Goal: Transaction & Acquisition: Obtain resource

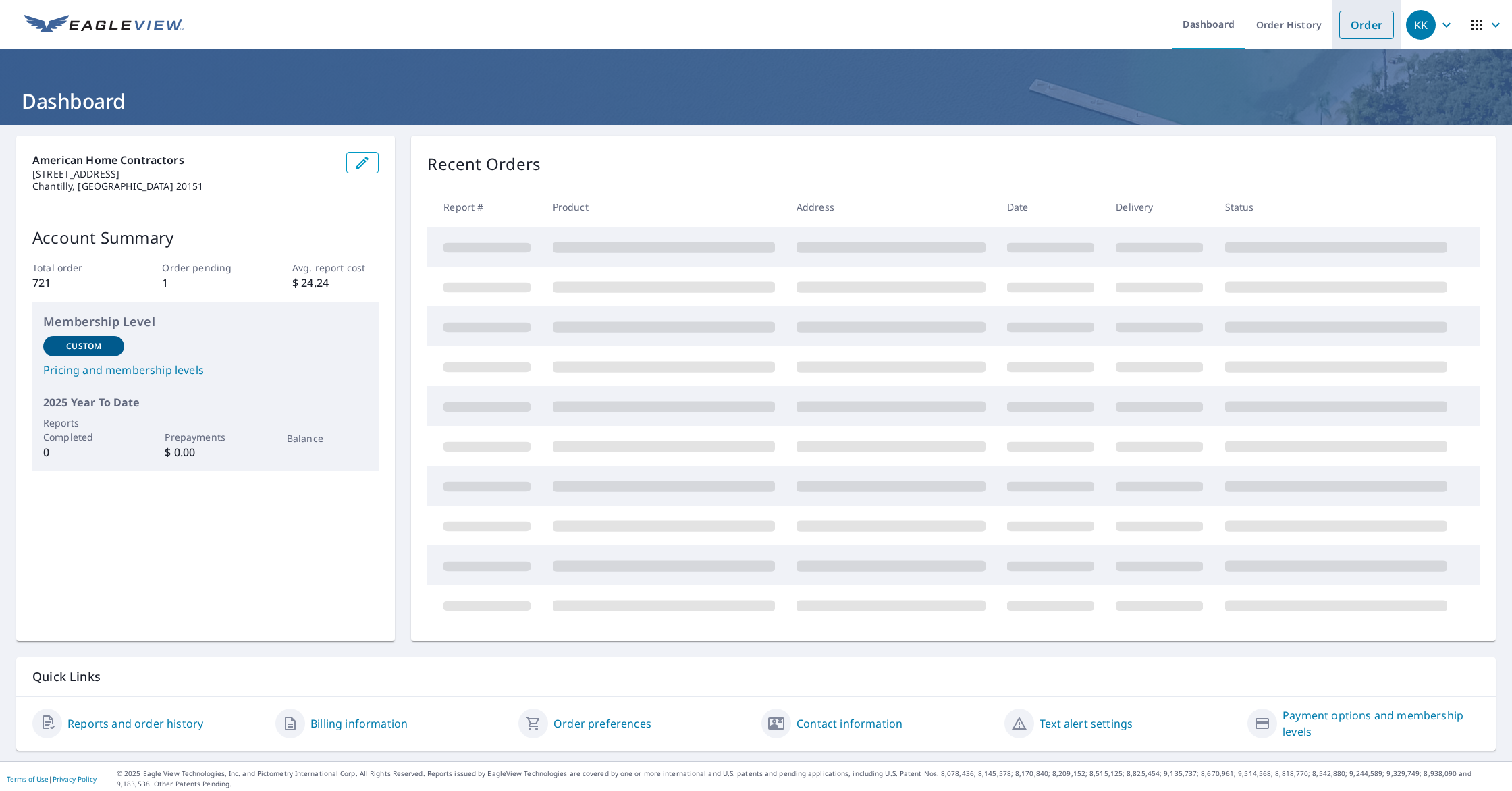
click at [1376, 23] on link "Order" at bounding box center [1367, 25] width 54 height 28
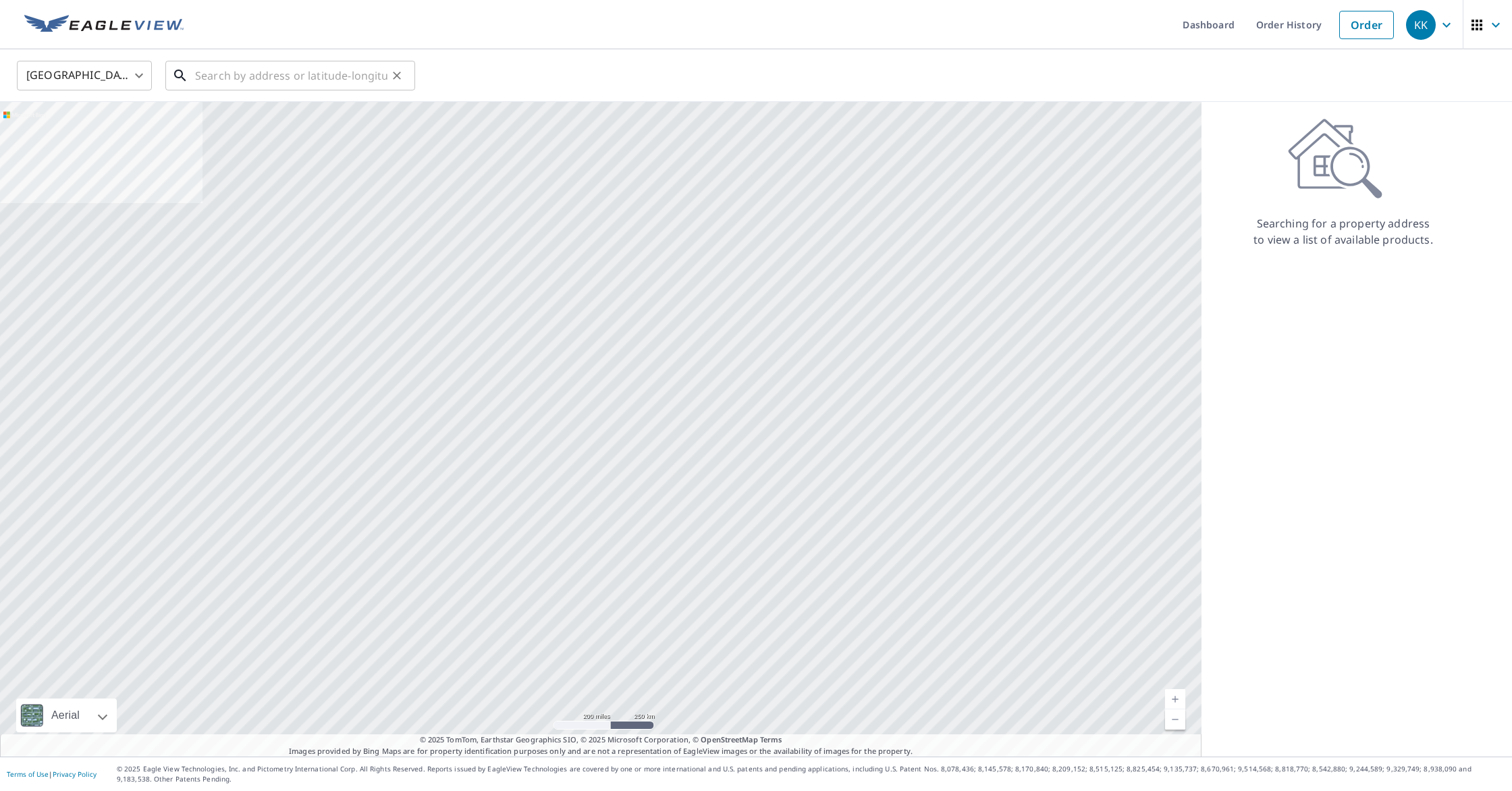
click at [298, 76] on input "text" at bounding box center [291, 75] width 193 height 38
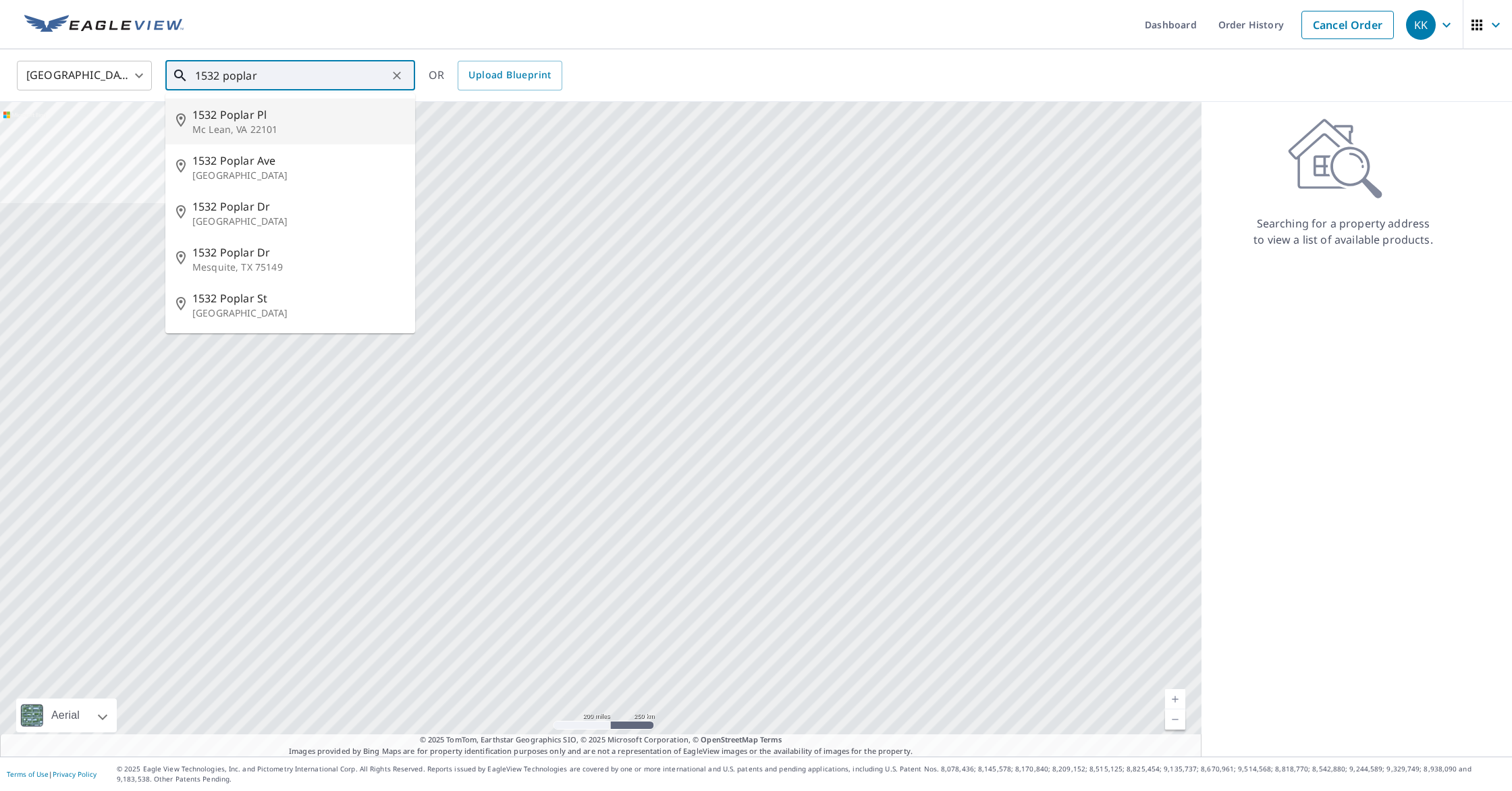
click at [312, 111] on span "1532 Poplar Pl" at bounding box center [298, 114] width 212 height 16
type input "1532 Poplar Pl Mc Lean, VA 22101"
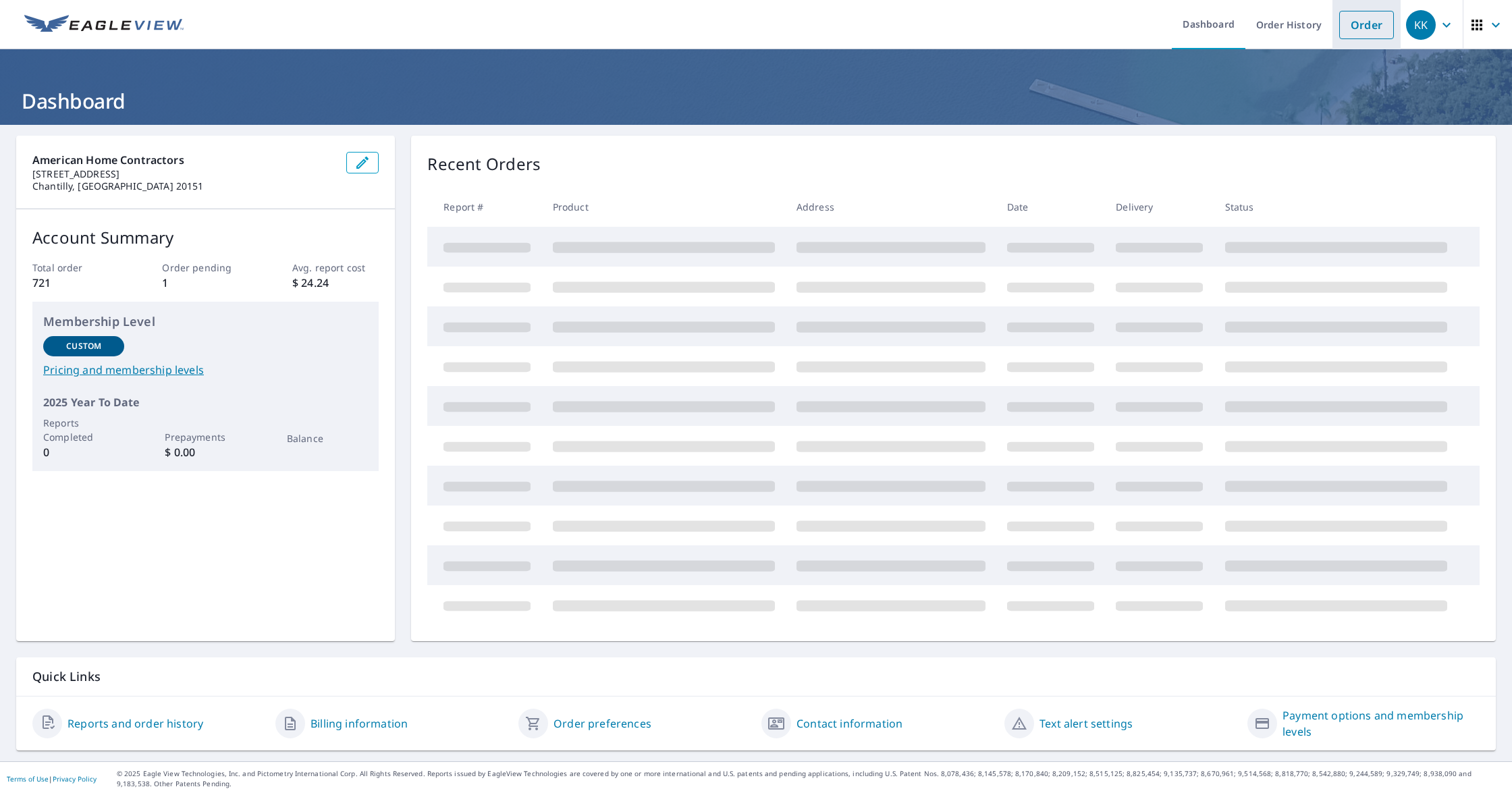
click at [1363, 34] on link "Order" at bounding box center [1367, 25] width 54 height 28
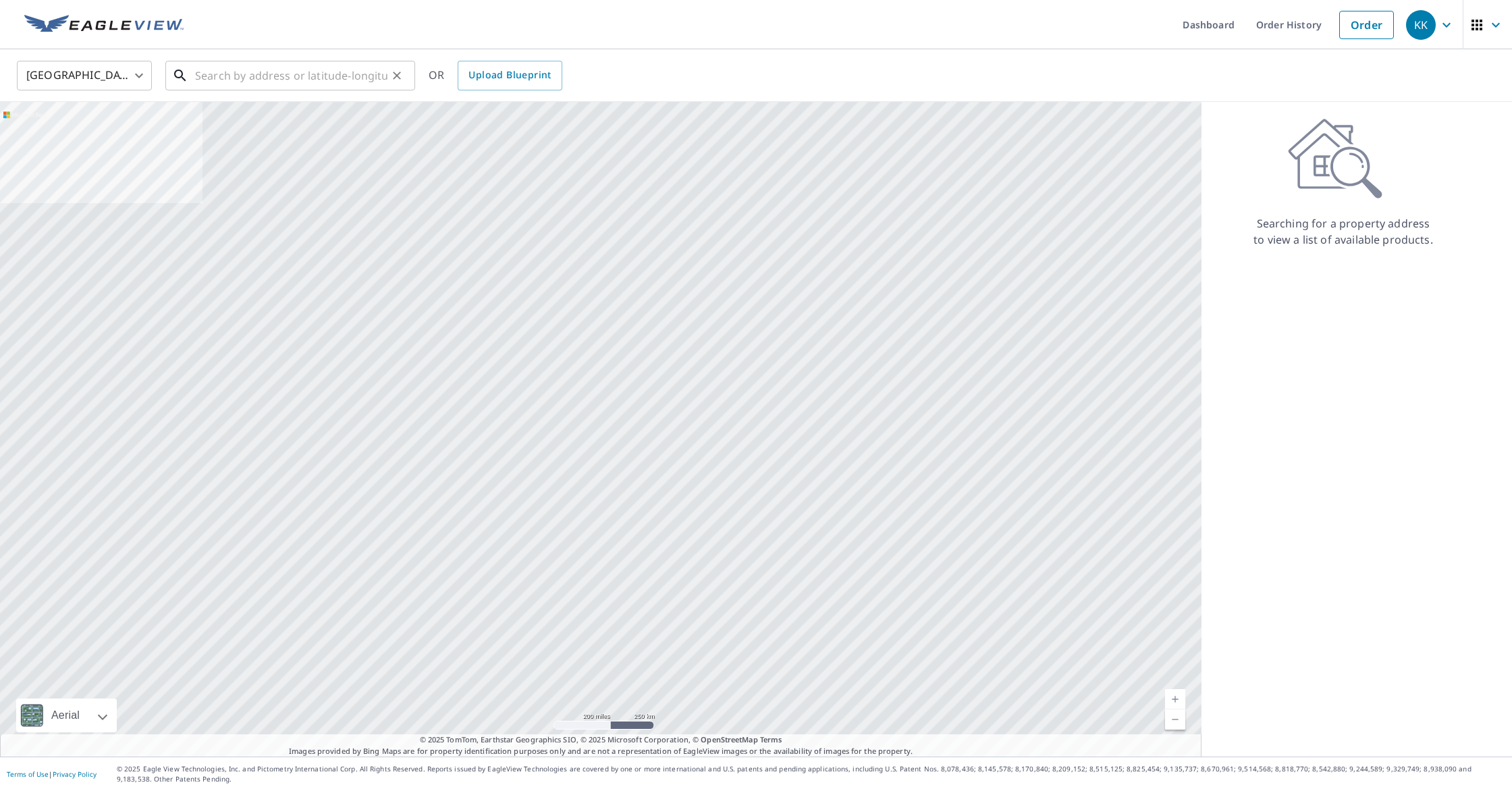
click at [325, 72] on input "text" at bounding box center [291, 75] width 193 height 38
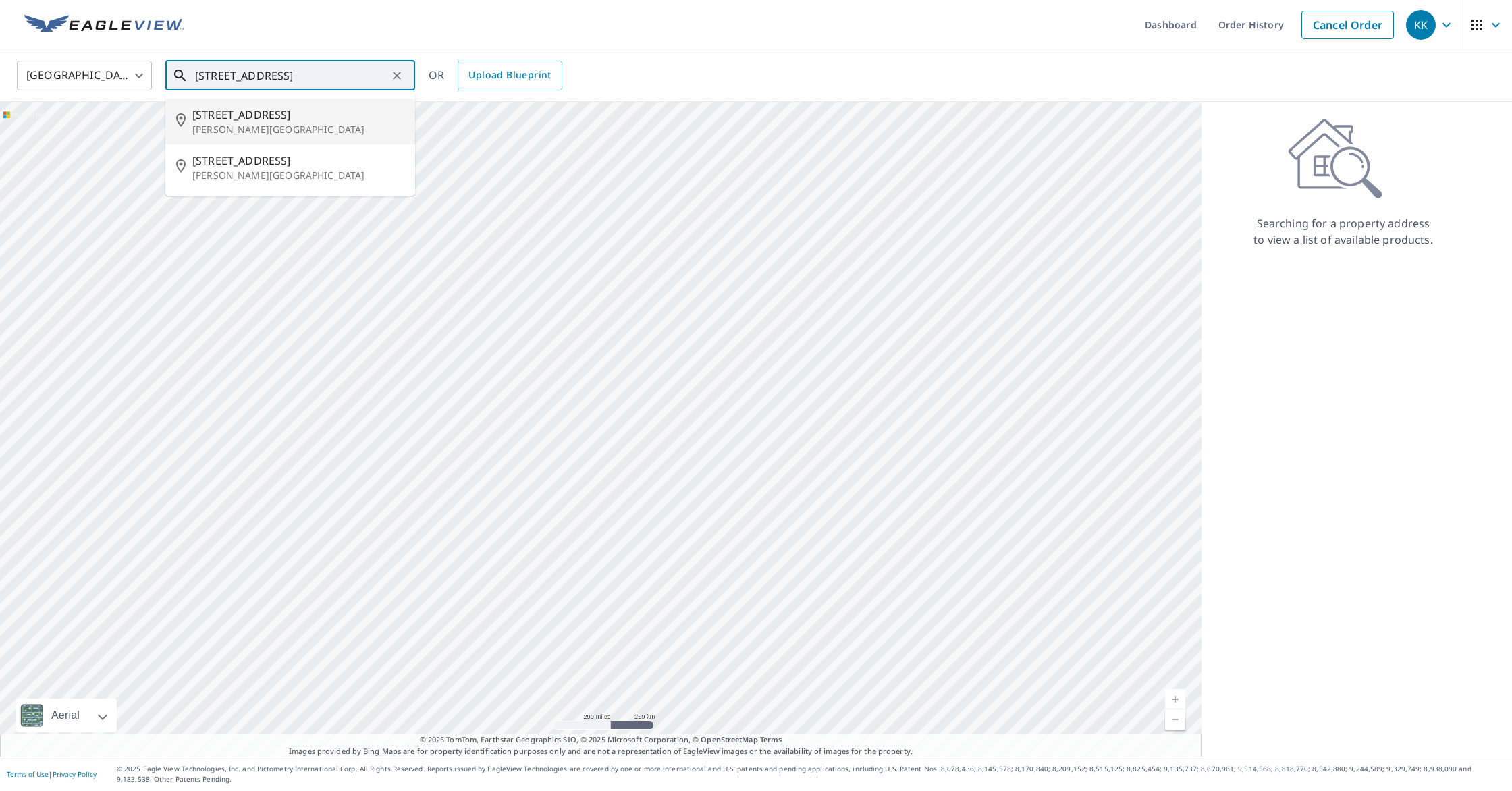
click at [292, 113] on span "[STREET_ADDRESS]" at bounding box center [298, 114] width 212 height 16
type input "[STREET_ADDRESS]"
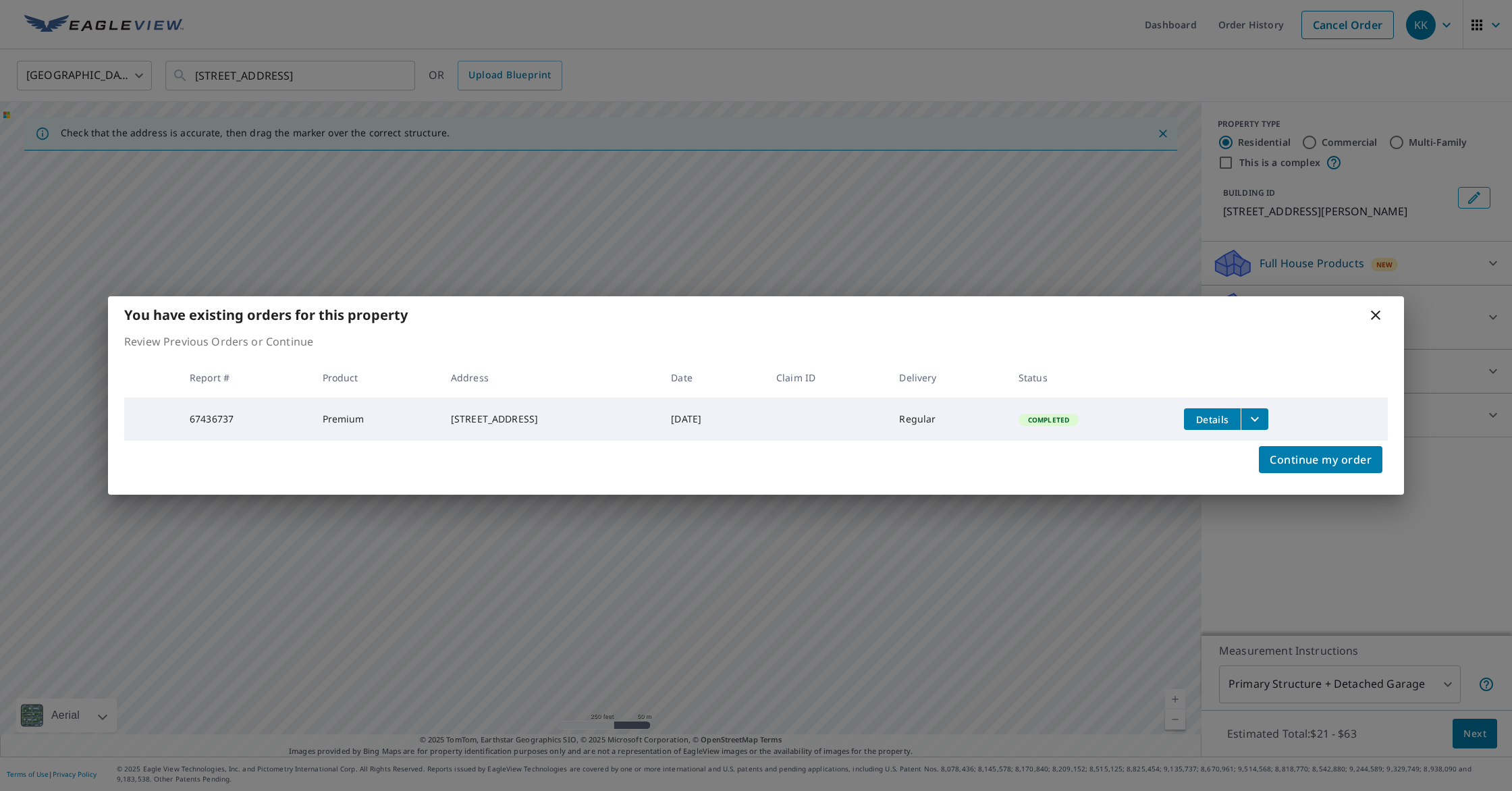
click at [1263, 423] on icon "filesDropdownBtn-67436737" at bounding box center [1255, 419] width 16 height 16
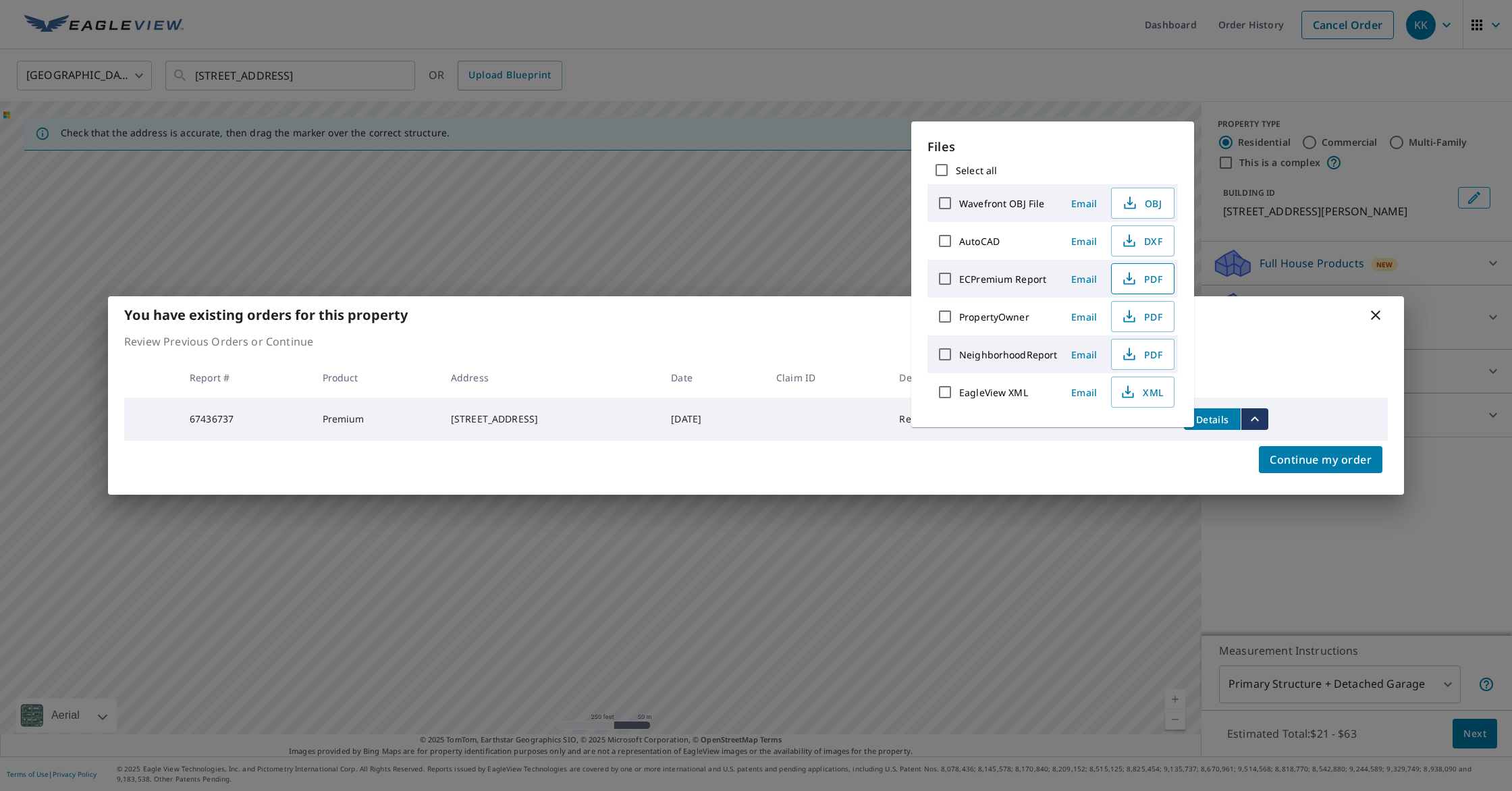
click at [1130, 284] on icon "button" at bounding box center [1129, 279] width 16 height 16
